Goal: Information Seeking & Learning: Learn about a topic

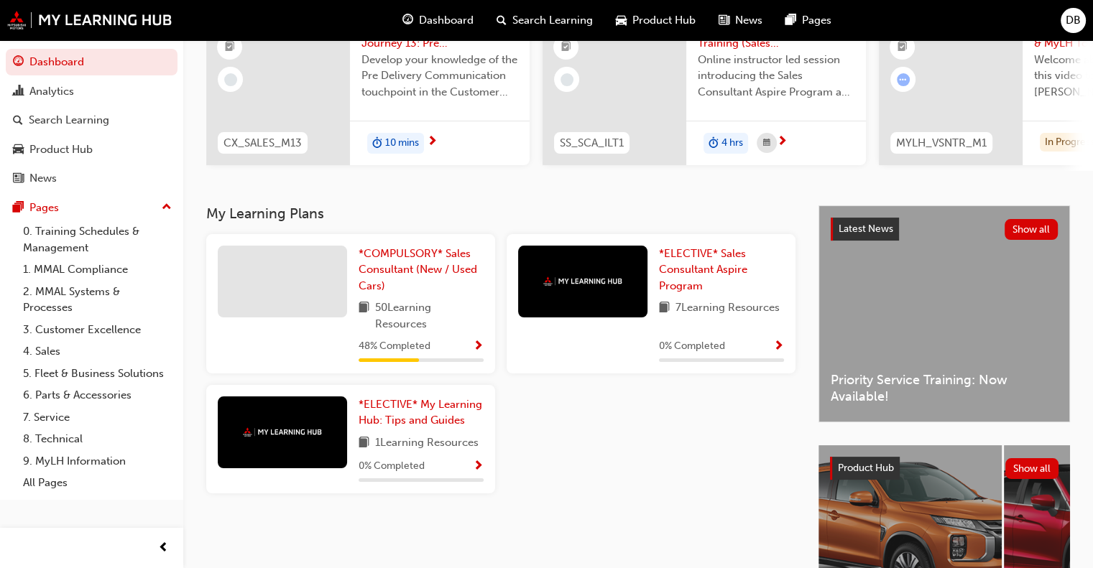
scroll to position [145, 0]
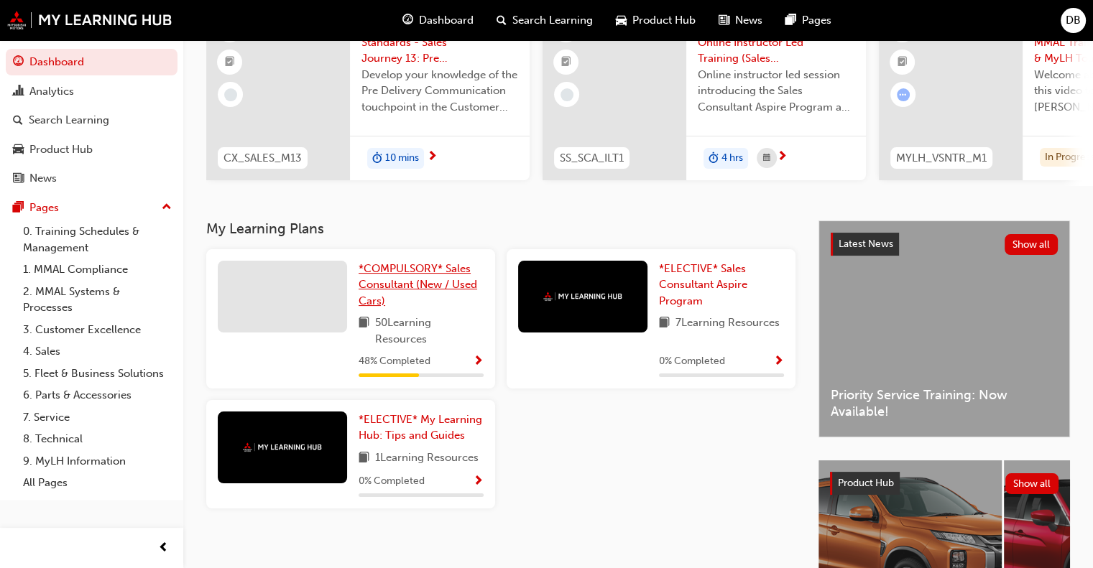
click at [420, 290] on span "*COMPULSORY* Sales Consultant (New / Used Cars)" at bounding box center [418, 284] width 119 height 45
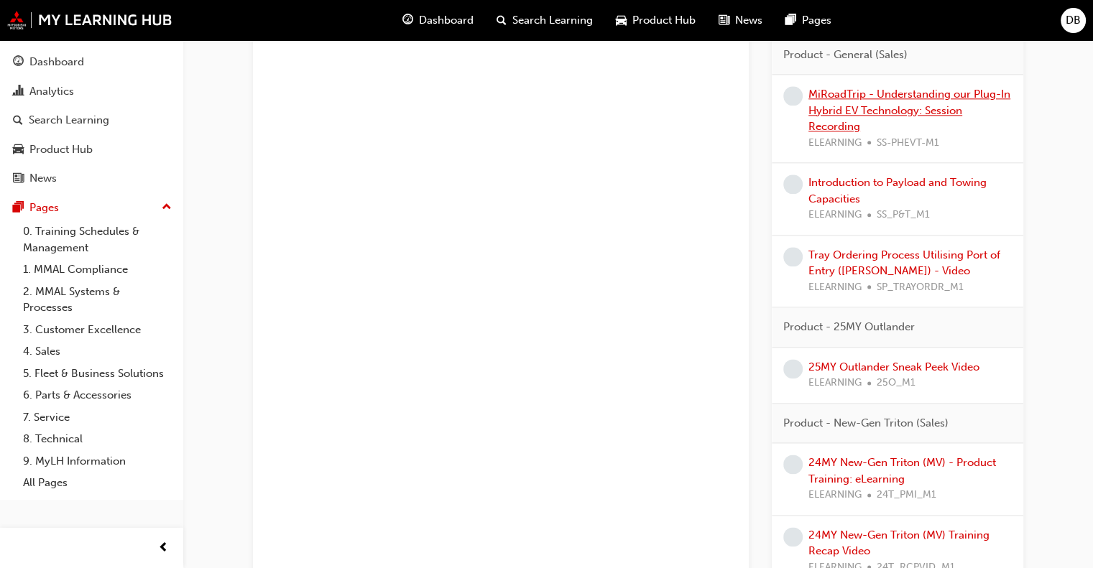
scroll to position [1762, 0]
click at [866, 364] on link "25MY Outlander Sneak Peek Video" at bounding box center [893, 367] width 171 height 13
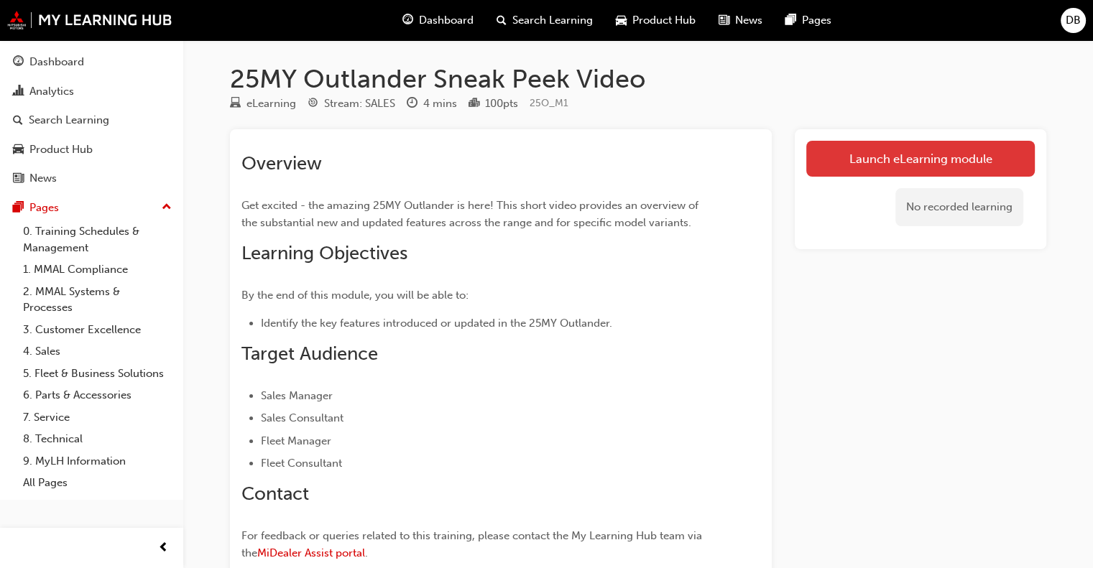
click at [870, 167] on link "Launch eLearning module" at bounding box center [920, 159] width 229 height 36
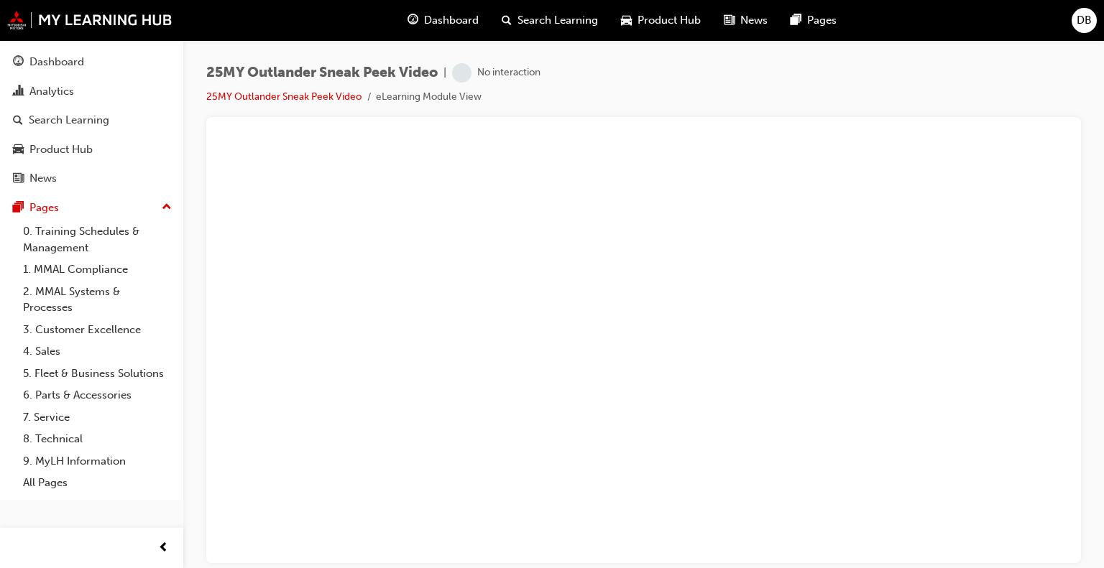
click at [436, 19] on span "Dashboard" at bounding box center [451, 20] width 55 height 17
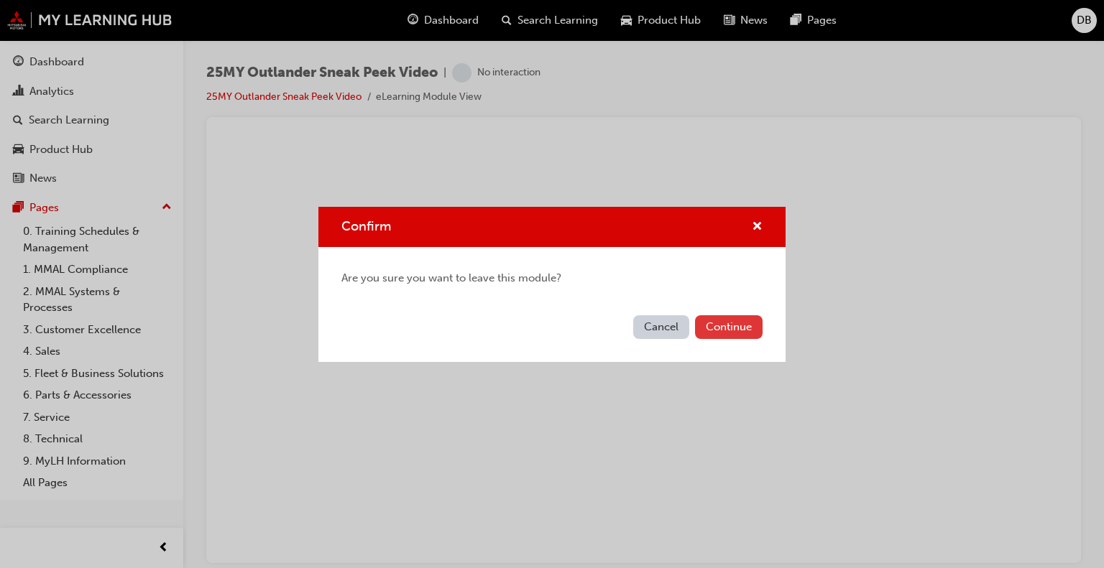
click at [727, 329] on button "Continue" at bounding box center [729, 327] width 68 height 24
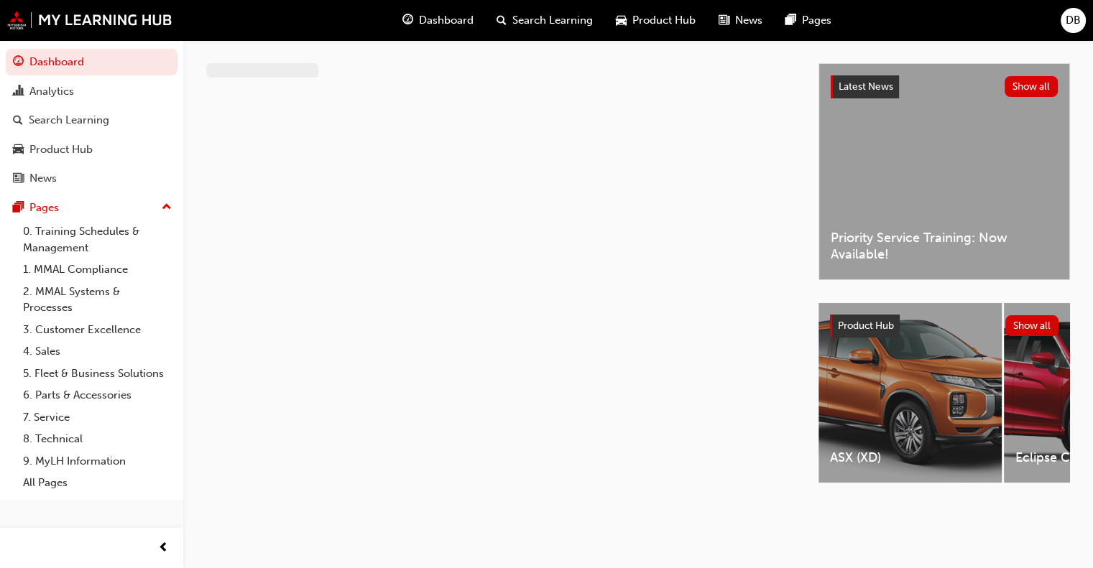
click at [451, 14] on span "Dashboard" at bounding box center [446, 20] width 55 height 17
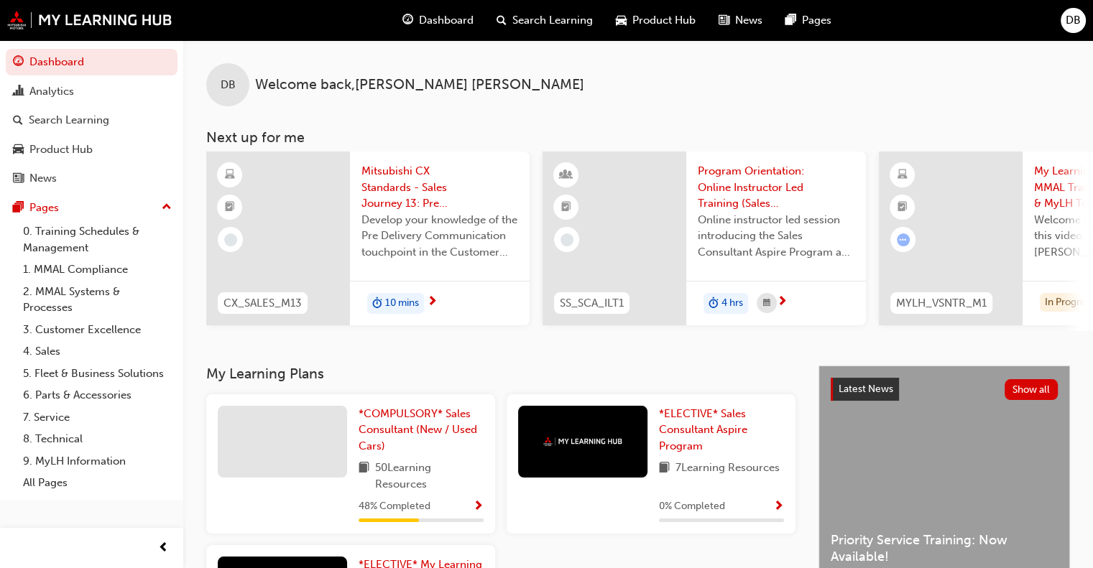
drag, startPoint x: 584, startPoint y: 336, endPoint x: 663, endPoint y: 338, distance: 78.4
click at [663, 338] on div "DB Welcome back , [PERSON_NAME] Next up for me CX_SALES_M13 Mitsubishi CX Stand…" at bounding box center [638, 203] width 910 height 326
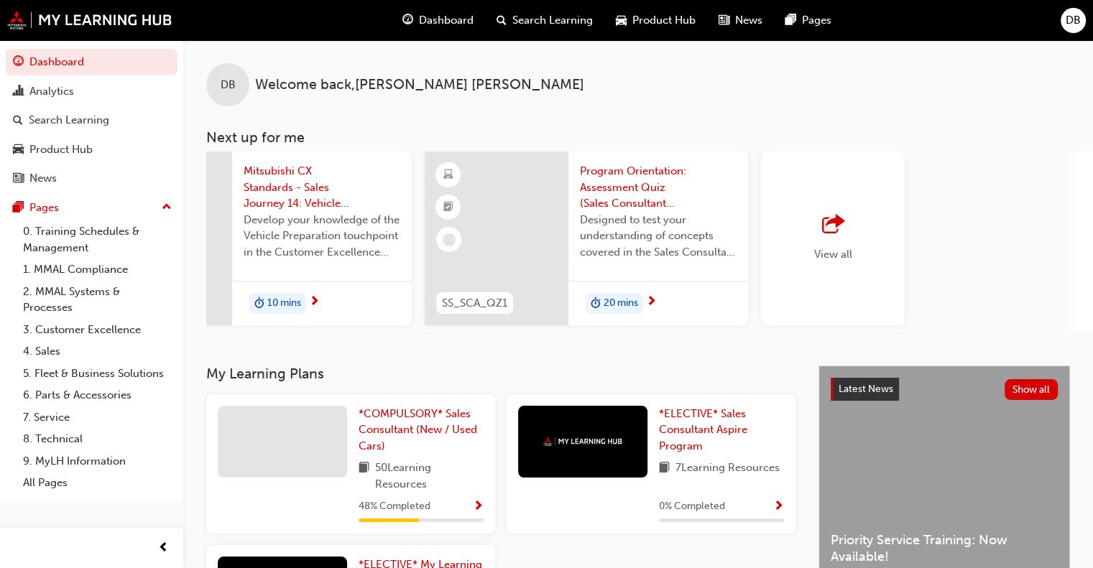
scroll to position [0, 1129]
click at [821, 252] on span "View all" at bounding box center [831, 254] width 38 height 13
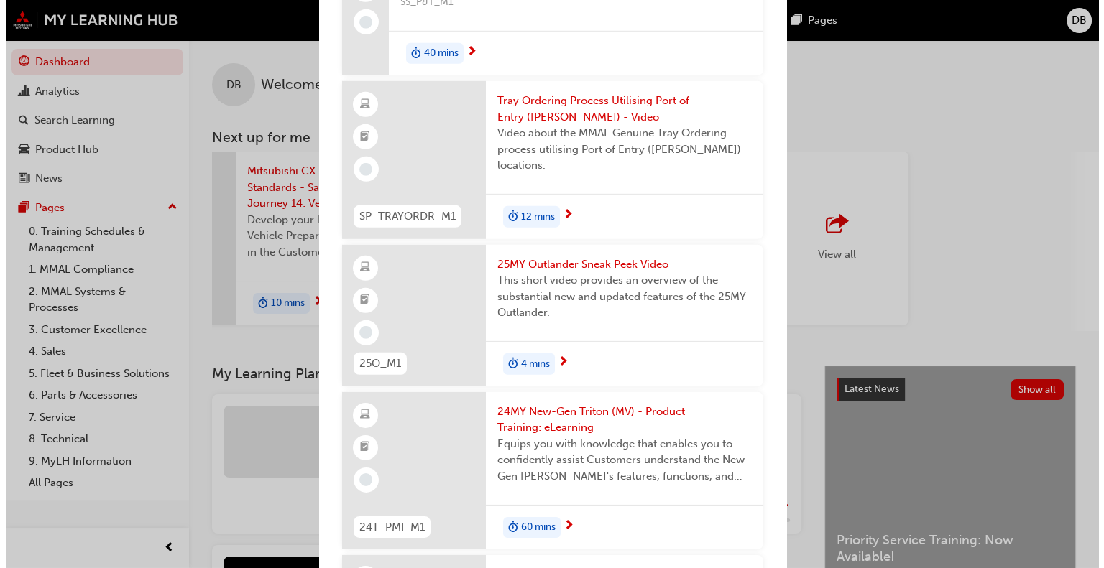
scroll to position [4392, 0]
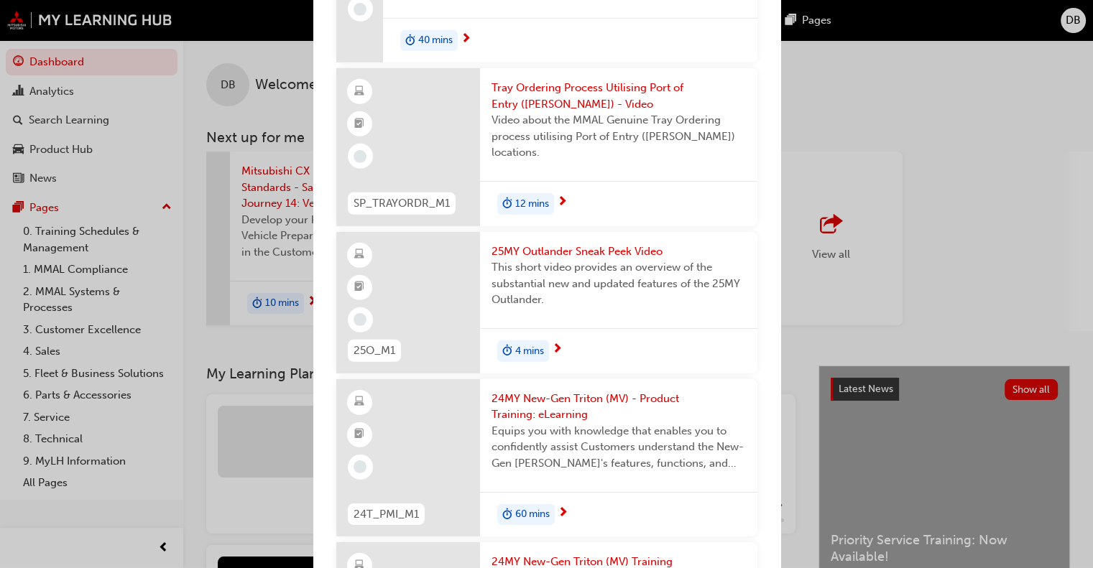
click at [568, 260] on span "25MY Outlander Sneak Peek Video" at bounding box center [619, 252] width 254 height 17
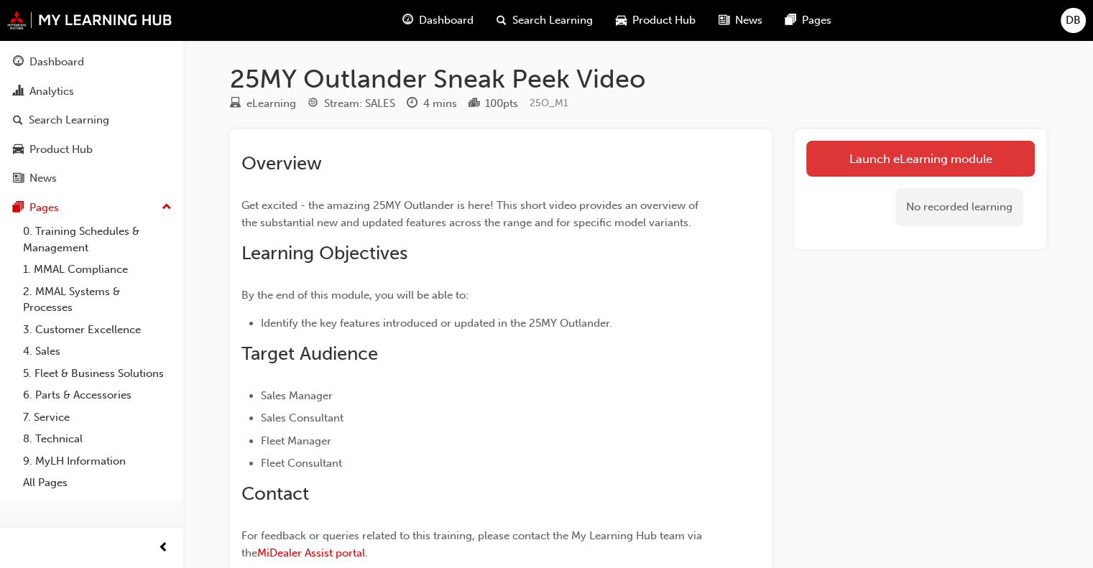
click at [900, 151] on link "Launch eLearning module" at bounding box center [920, 159] width 229 height 36
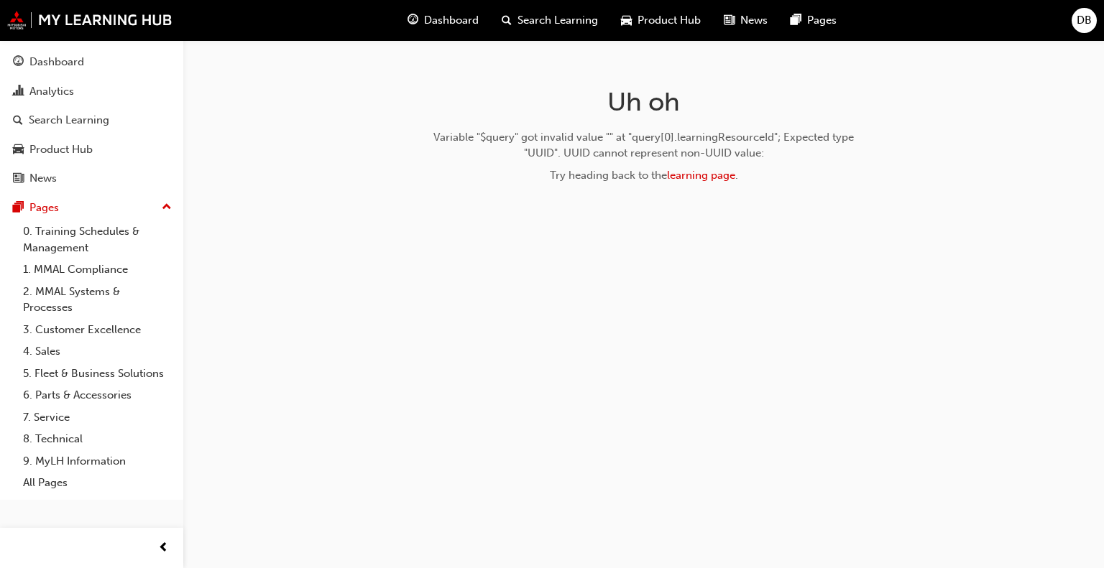
click at [460, 23] on span "Dashboard" at bounding box center [451, 20] width 55 height 17
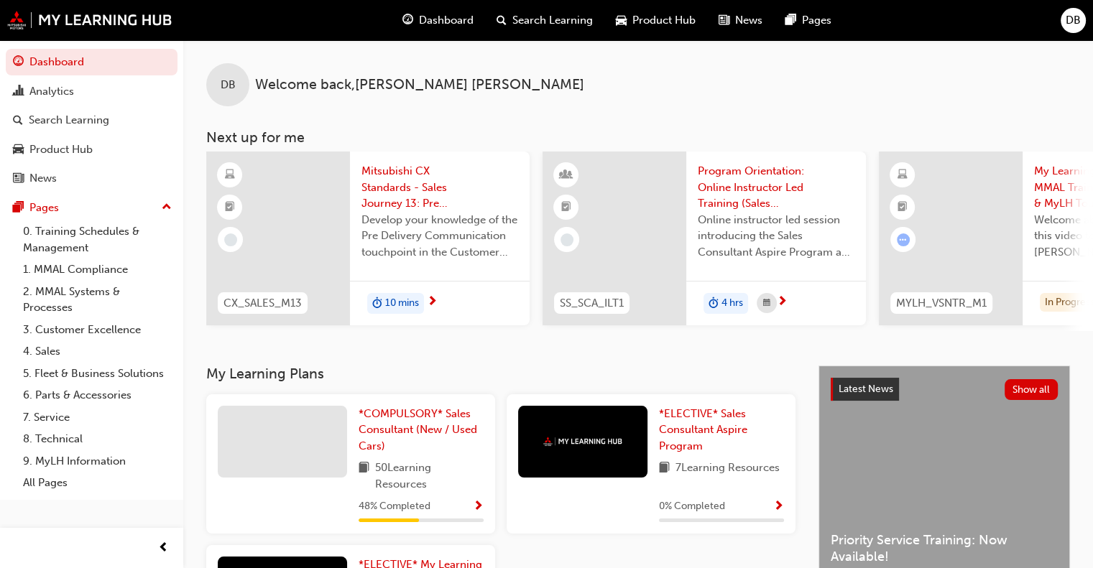
click at [405, 191] on span "Mitsubishi CX Standards - Sales Journey 13: Pre Delivery Communication" at bounding box center [439, 187] width 157 height 49
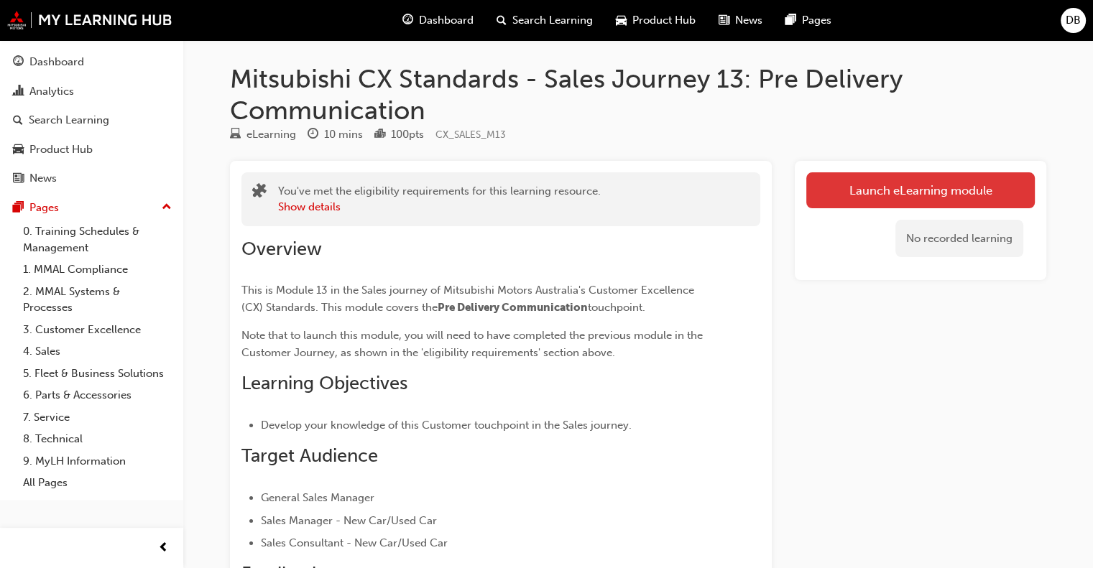
click at [920, 193] on link "Launch eLearning module" at bounding box center [920, 190] width 229 height 36
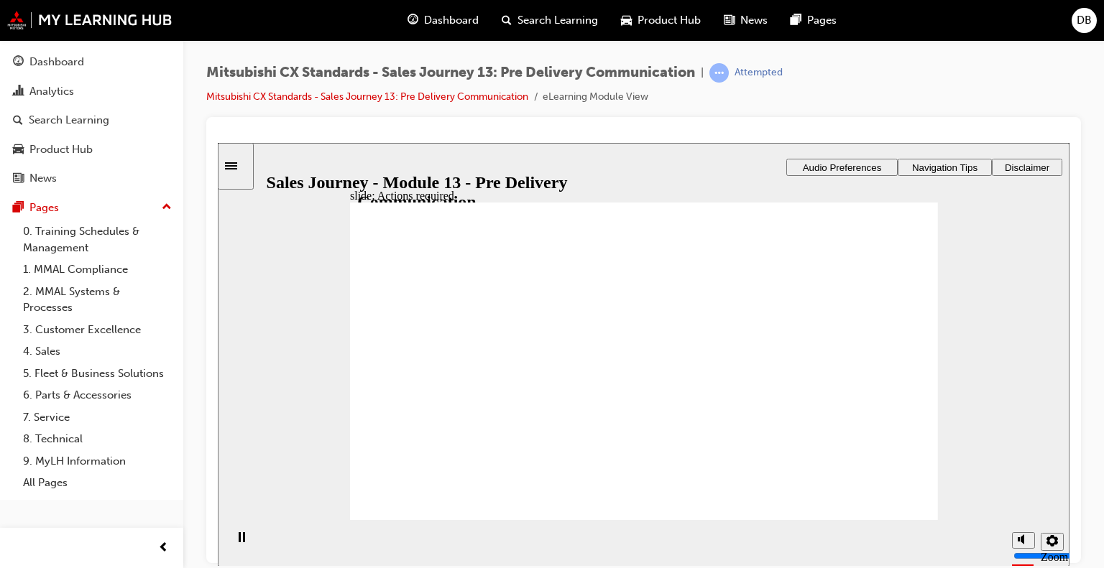
drag, startPoint x: 673, startPoint y: 495, endPoint x: 665, endPoint y: 491, distance: 9.0
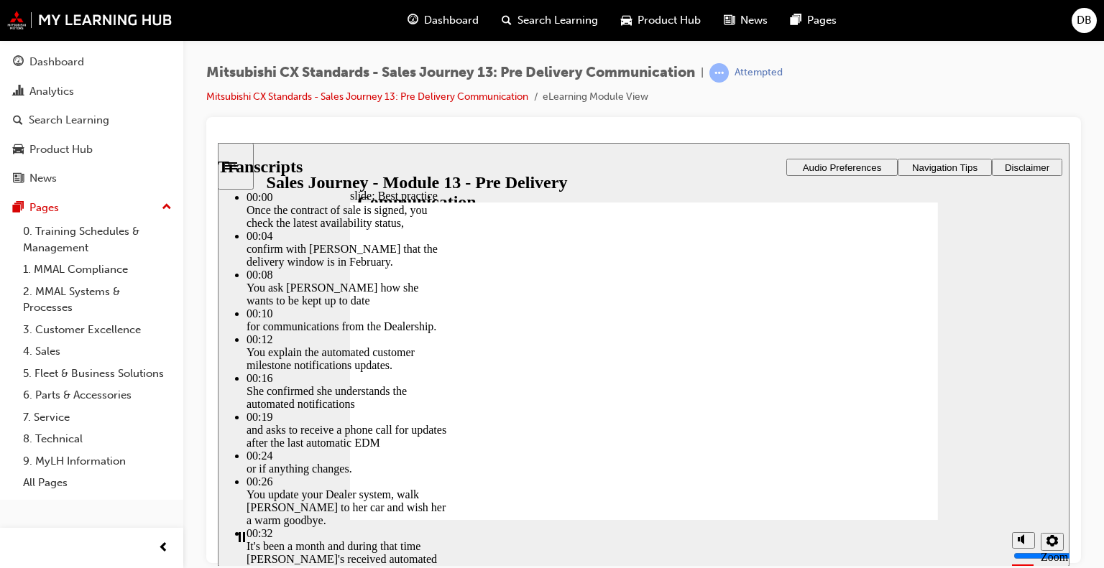
click at [243, 542] on rect "Pause (Ctrl+Alt+P)" at bounding box center [244, 537] width 2 height 10
type input "45"
click at [451, 27] on span "Dashboard" at bounding box center [451, 20] width 55 height 17
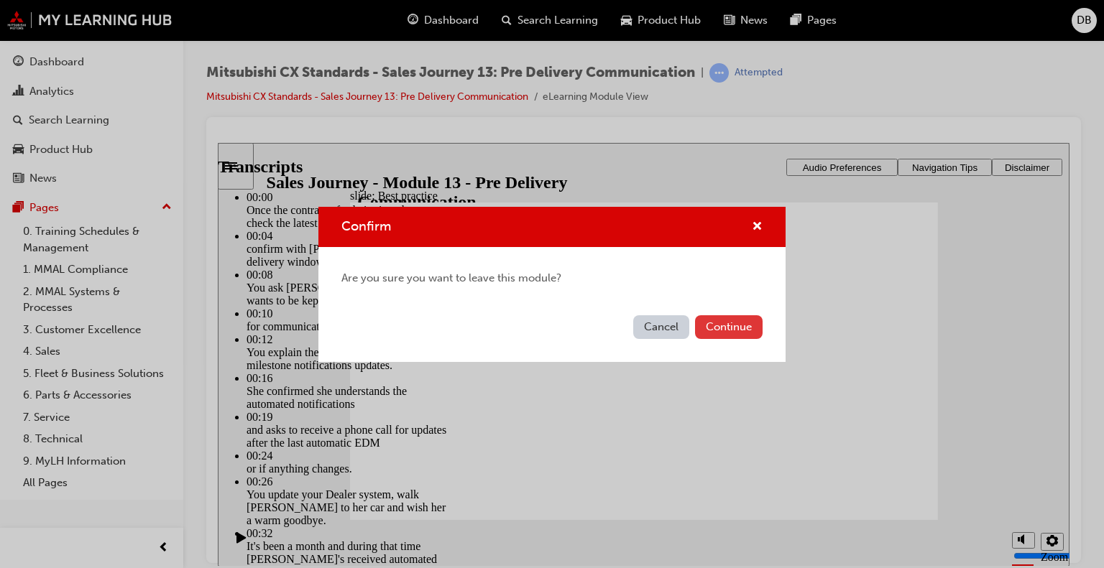
click at [724, 328] on button "Continue" at bounding box center [729, 327] width 68 height 24
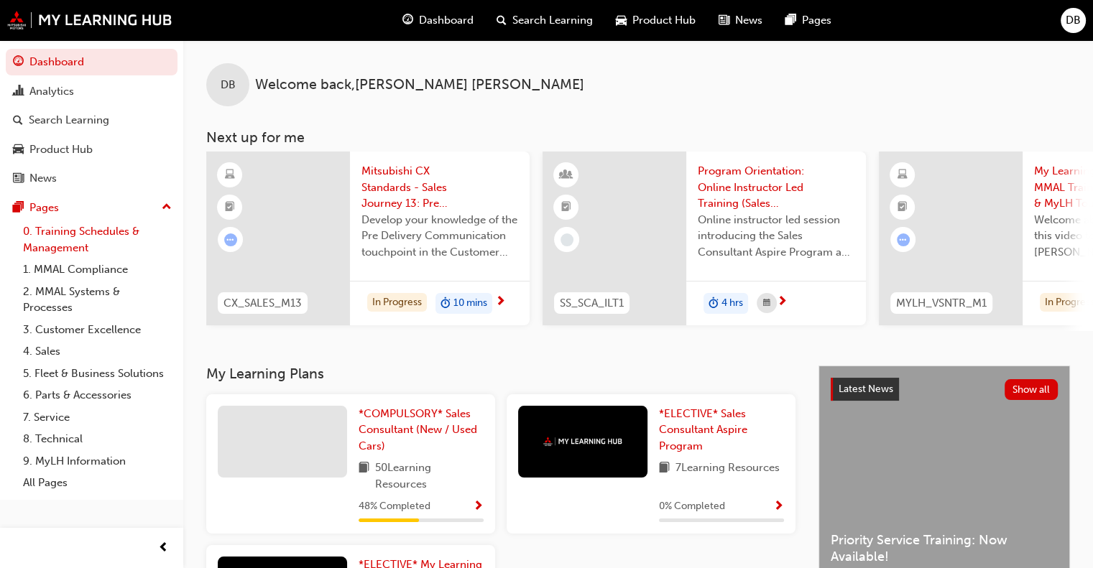
click at [65, 237] on link "0. Training Schedules & Management" at bounding box center [97, 240] width 160 height 38
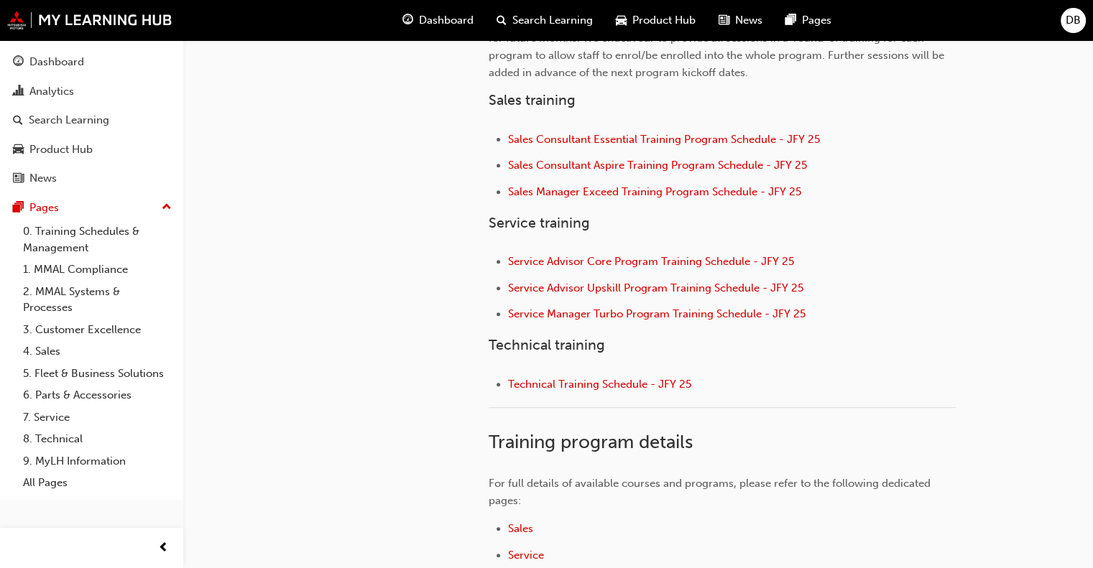
scroll to position [509, 0]
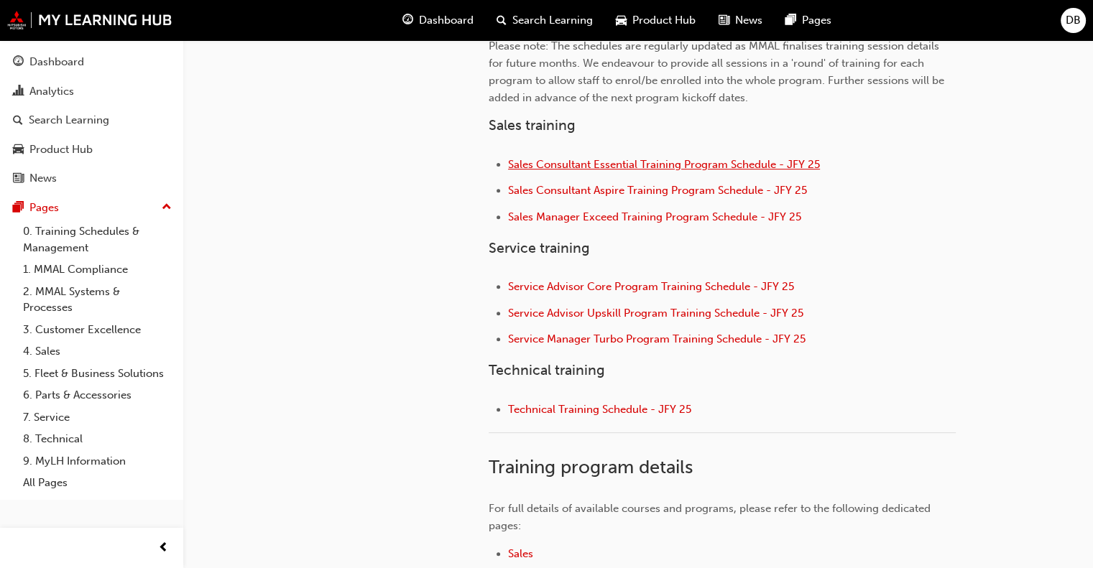
click at [630, 167] on span "Sales Consultant Essential Training Program Schedule - JFY 25" at bounding box center [664, 164] width 312 height 13
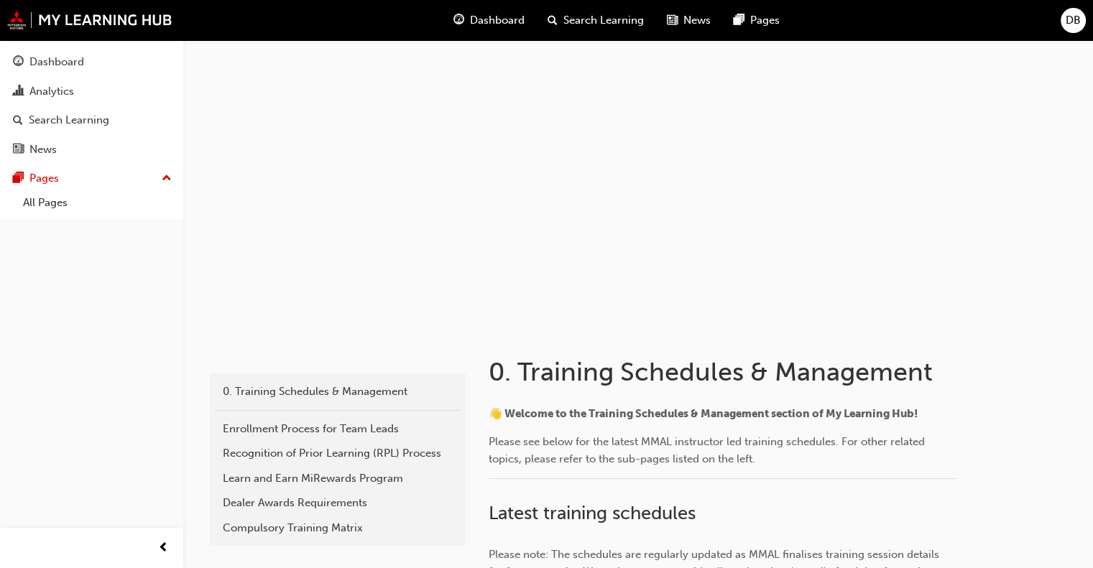
click at [495, 19] on span "Dashboard" at bounding box center [497, 20] width 55 height 17
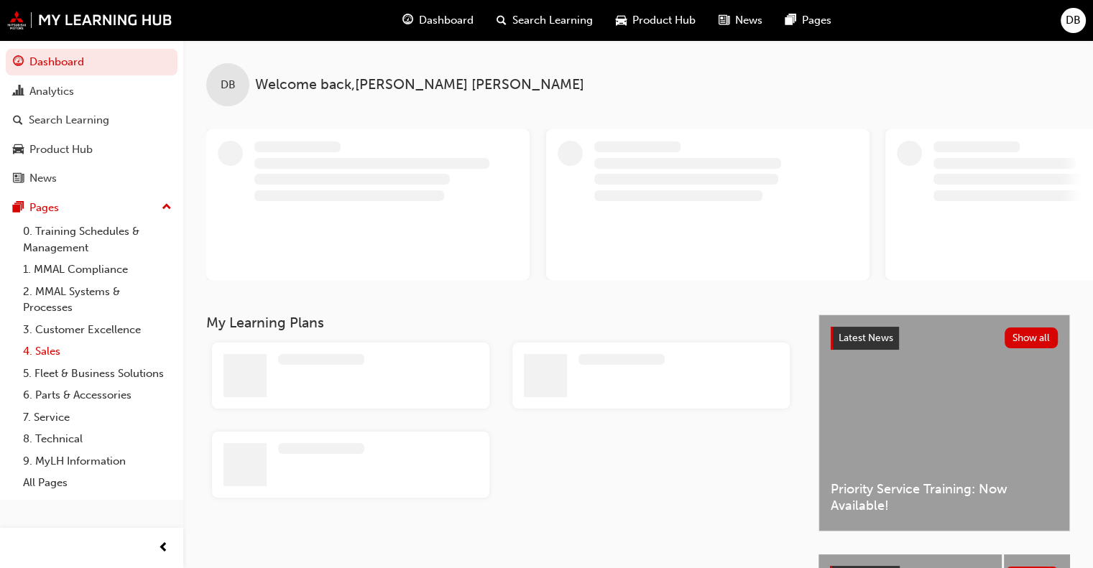
click at [52, 353] on link "4. Sales" at bounding box center [97, 352] width 160 height 22
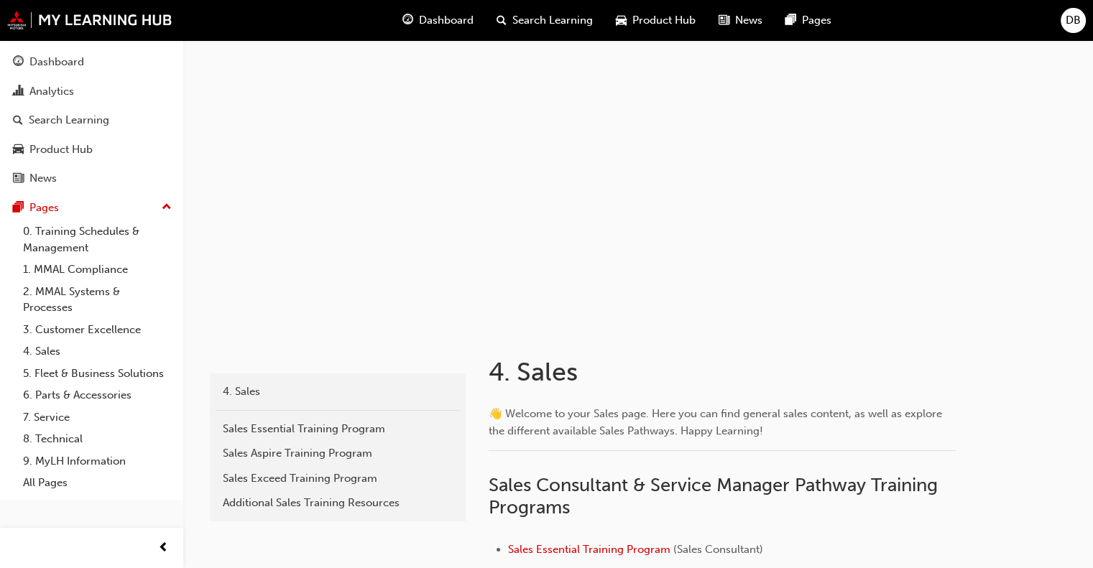
click at [441, 22] on span "Dashboard" at bounding box center [446, 20] width 55 height 17
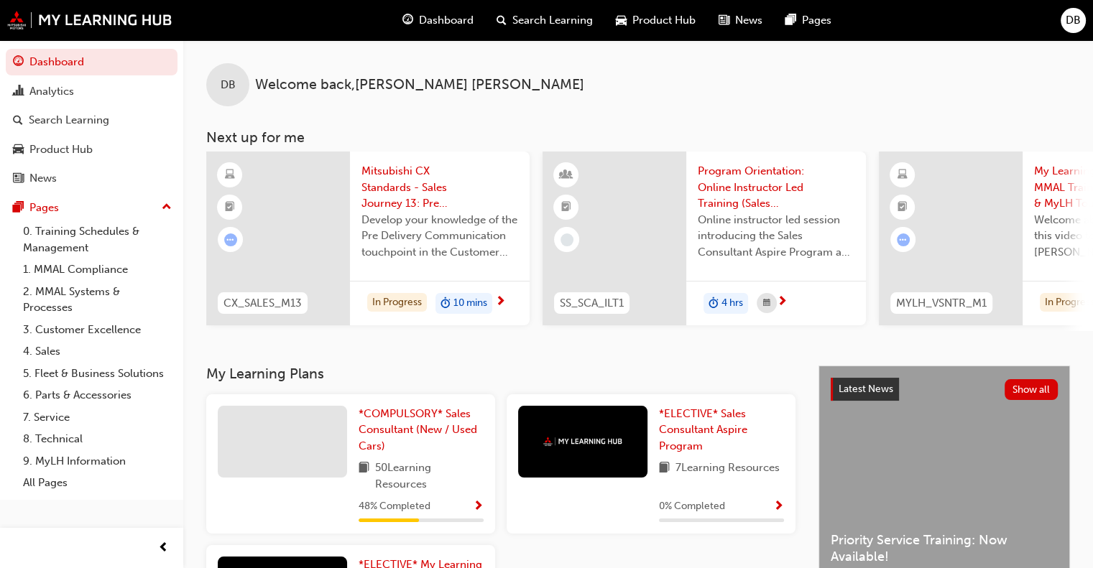
click at [394, 192] on span "Mitsubishi CX Standards - Sales Journey 13: Pre Delivery Communication" at bounding box center [439, 187] width 157 height 49
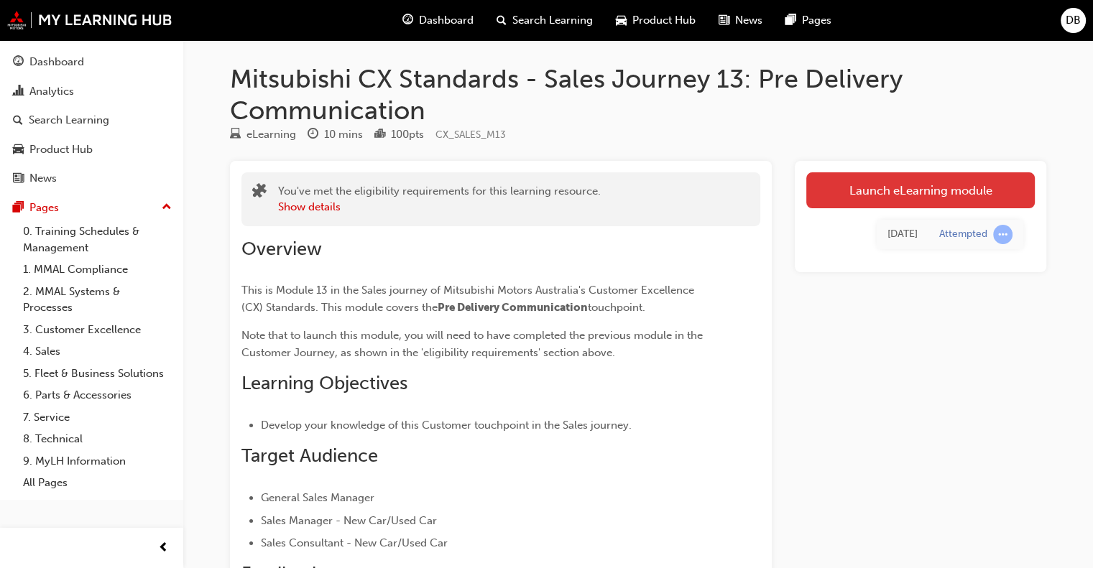
click at [874, 202] on link "Launch eLearning module" at bounding box center [920, 190] width 229 height 36
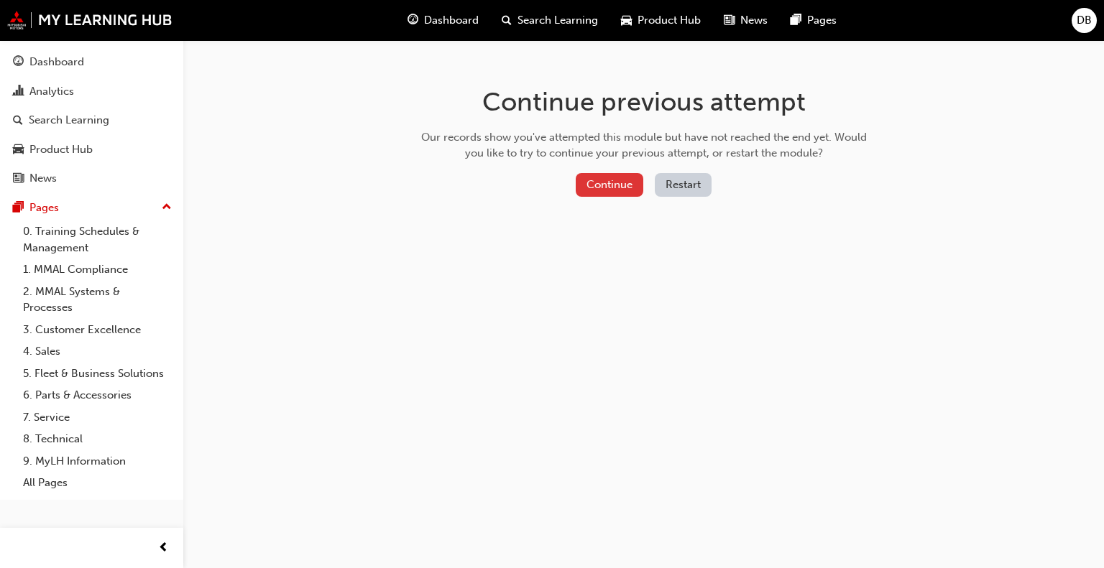
click at [612, 180] on button "Continue" at bounding box center [610, 185] width 68 height 24
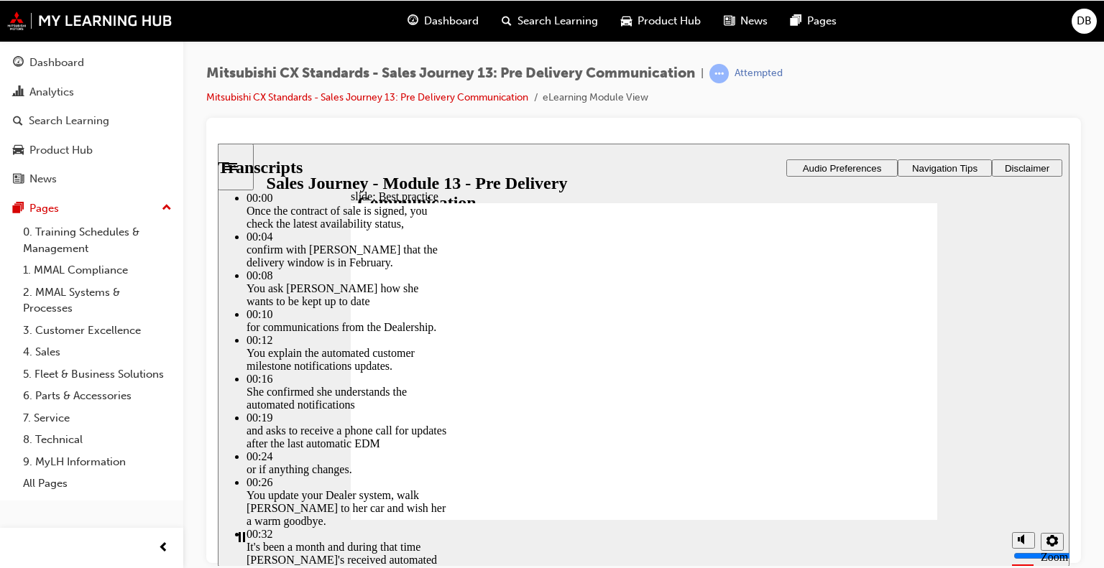
type input "88"
